Goal: Find specific page/section: Find specific page/section

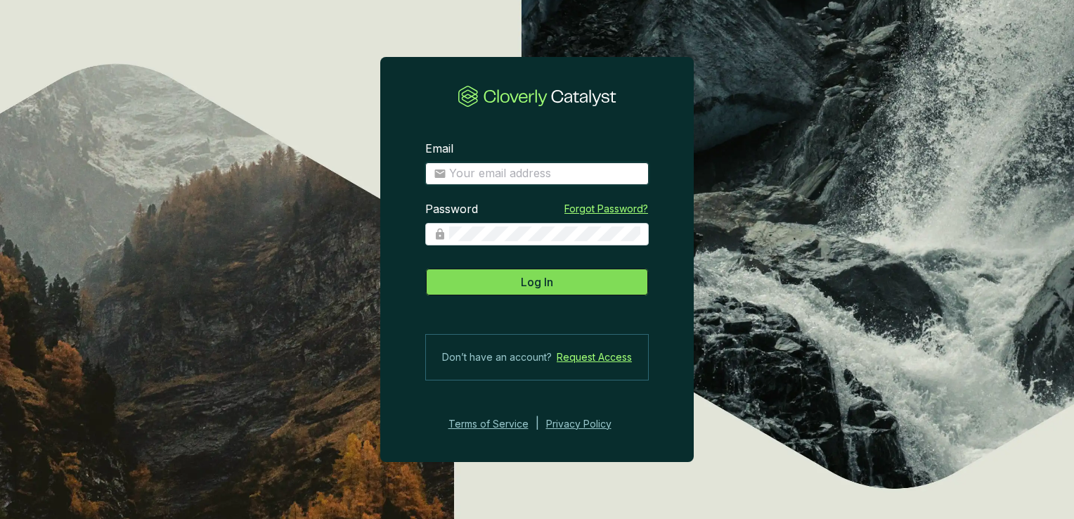
type input "[PERSON_NAME][EMAIL_ADDRESS][DOMAIN_NAME]"
click at [554, 275] on button "Log In" at bounding box center [537, 282] width 224 height 28
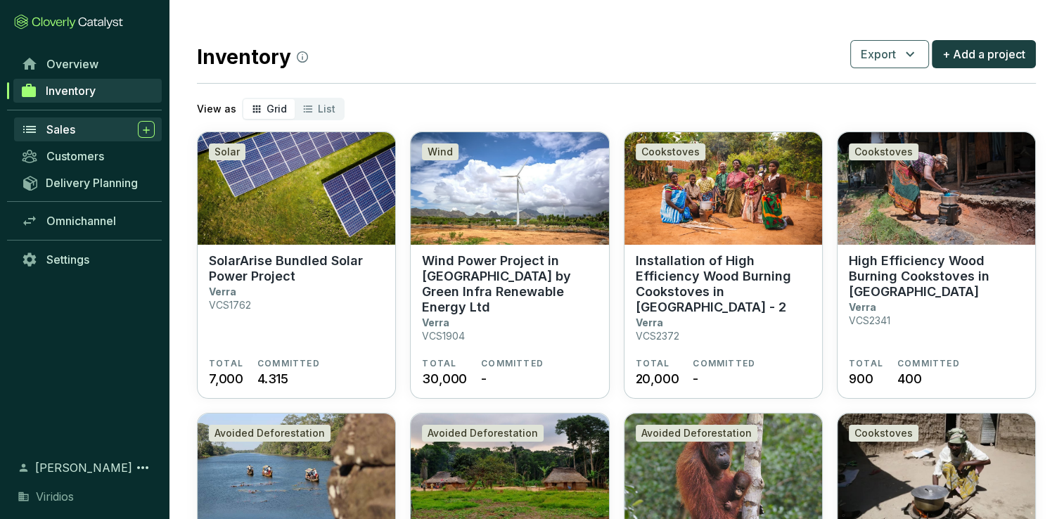
click at [65, 131] on span "Sales" at bounding box center [60, 129] width 29 height 14
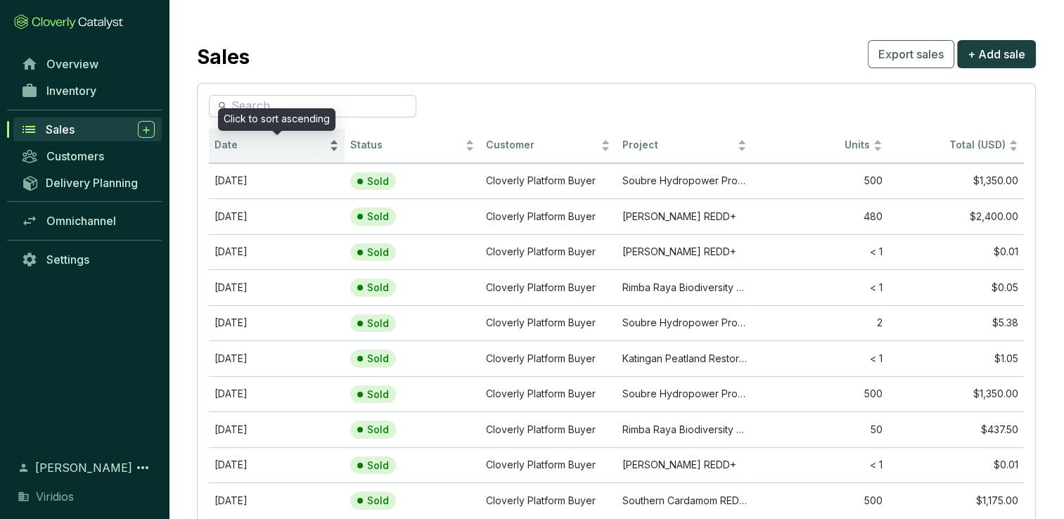
click at [257, 137] on div "Date" at bounding box center [276, 145] width 124 height 17
click at [254, 145] on span "Date" at bounding box center [270, 145] width 112 height 13
